Goal: Check status

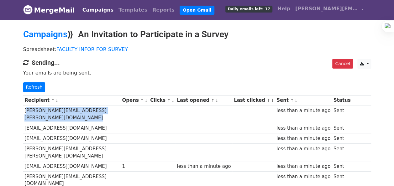
drag, startPoint x: 0, startPoint y: 0, endPoint x: 23, endPoint y: 111, distance: 113.5
click at [23, 111] on tr "[PERSON_NAME][EMAIL_ADDRESS][PERSON_NAME][DOMAIN_NAME] less than a minute ago S…" at bounding box center [197, 115] width 348 height 18
click at [23, 111] on td "[PERSON_NAME][EMAIL_ADDRESS][PERSON_NAME][DOMAIN_NAME]" at bounding box center [71, 115] width 97 height 18
click at [25, 110] on td "[PERSON_NAME][EMAIL_ADDRESS][PERSON_NAME][DOMAIN_NAME]" at bounding box center [71, 115] width 97 height 18
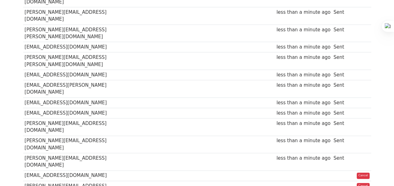
scroll to position [487, 0]
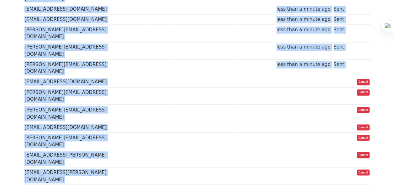
drag, startPoint x: 25, startPoint y: 110, endPoint x: 82, endPoint y: 128, distance: 60.2
copy tbody "[PERSON_NAME][EMAIL_ADDRESS][PERSON_NAME][DOMAIN_NAME] less than a minute ago S…"
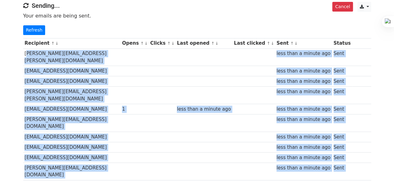
scroll to position [0, 0]
